Goal: Navigation & Orientation: Find specific page/section

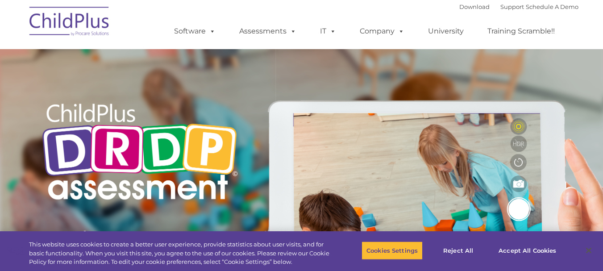
click at [107, 178] on img at bounding box center [139, 153] width 203 height 123
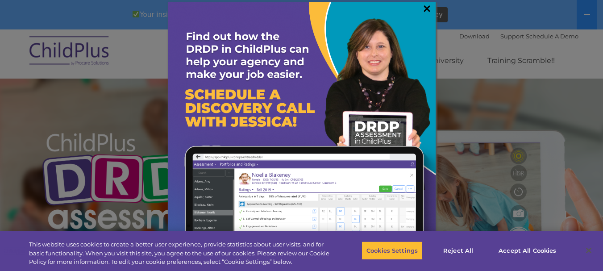
click at [425, 5] on link "×" at bounding box center [427, 8] width 10 height 9
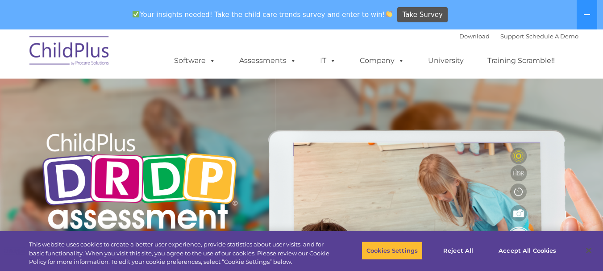
click at [94, 52] on img at bounding box center [69, 52] width 89 height 45
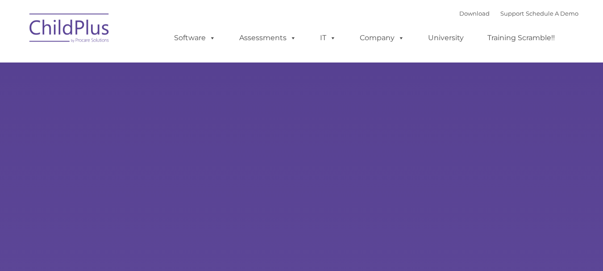
type input ""
select select "MEDIUM"
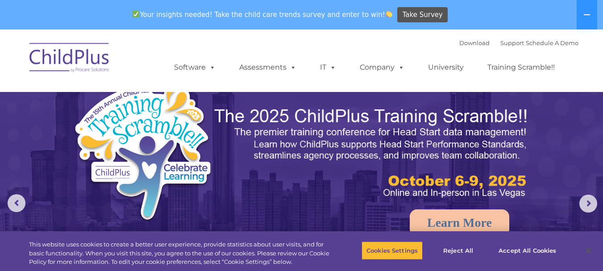
click at [317, 94] on img at bounding box center [301, 218] width 603 height 379
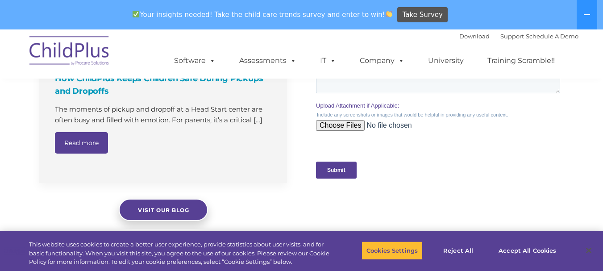
scroll to position [888, 0]
